Goal: Task Accomplishment & Management: Complete application form

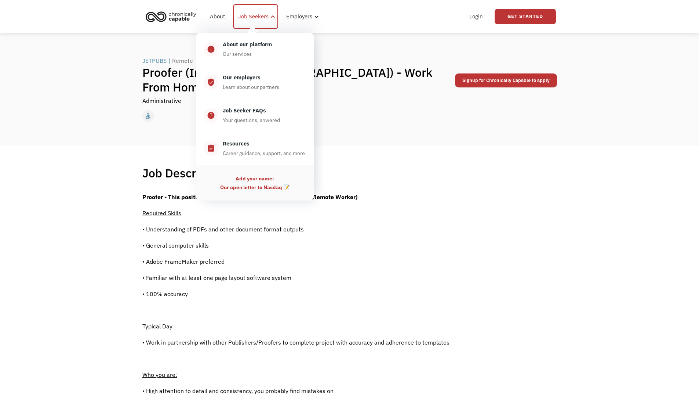
click at [257, 19] on div "Job Seekers" at bounding box center [253, 16] width 30 height 9
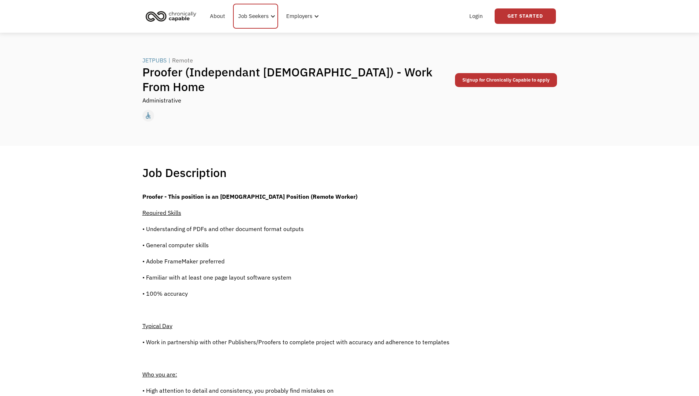
scroll to position [1, 0]
click at [495, 73] on link "Signup for Chronically Capable to apply" at bounding box center [506, 80] width 102 height 14
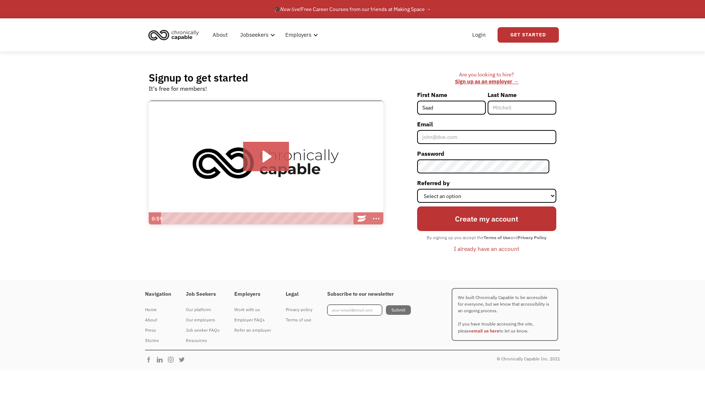
type input "Saad"
type input "Zaman"
type input "[EMAIL_ADDRESS][DOMAIN_NAME]"
click at [471, 189] on select "Select an option Instagram Facebook Twitter Search Engine News Article Word of …" at bounding box center [486, 196] width 139 height 14
select select "Instagram"
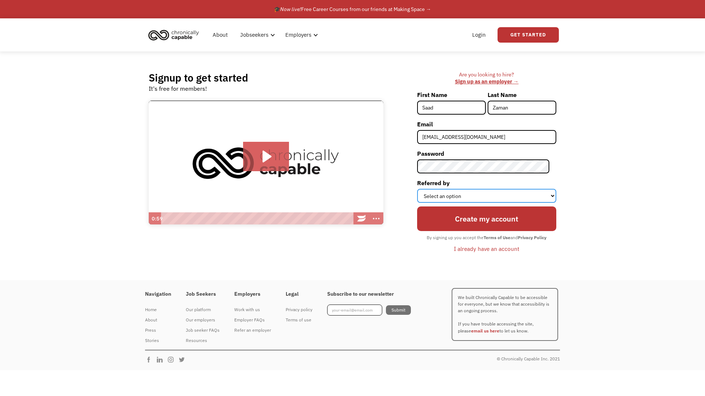
click at [424, 189] on select "Select an option Instagram Facebook Twitter Search Engine News Article Word of …" at bounding box center [486, 196] width 139 height 14
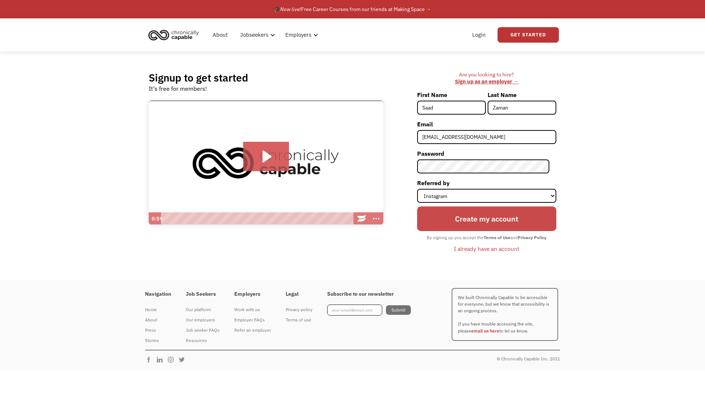
click at [467, 221] on input "Create my account" at bounding box center [486, 218] width 139 height 25
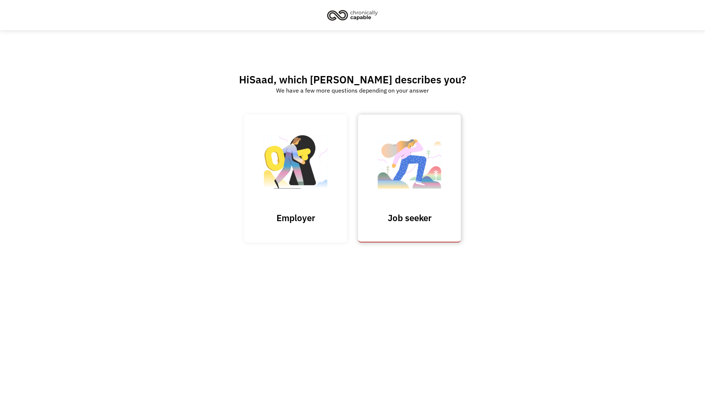
click at [427, 158] on img at bounding box center [409, 165] width 73 height 72
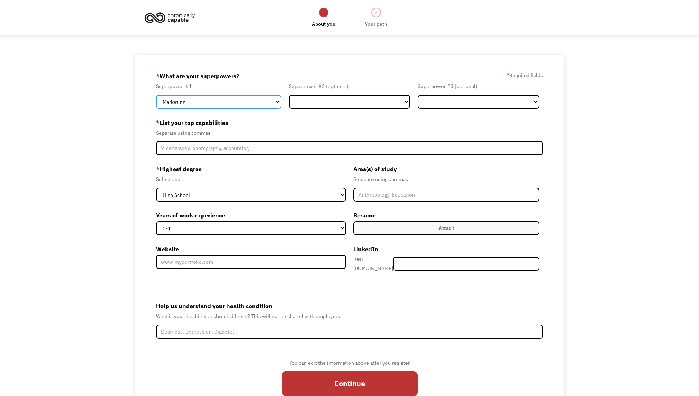
click at [251, 97] on select "Marketing Human Resources Finance Technology Operations Sales Industrial & Manu…" at bounding box center [219, 102] width 126 height 14
